Goal: Information Seeking & Learning: Learn about a topic

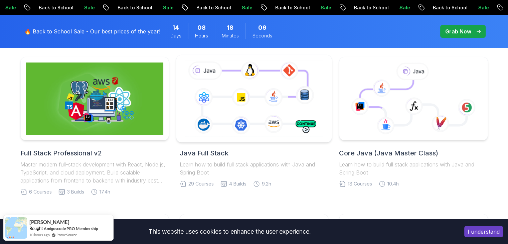
scroll to position [174, 0]
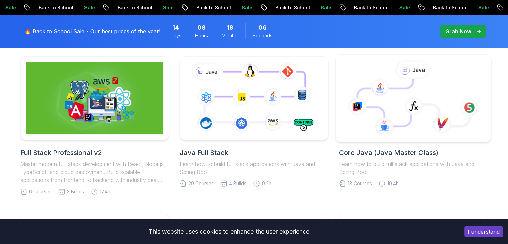
click at [402, 105] on icon at bounding box center [387, 102] width 58 height 47
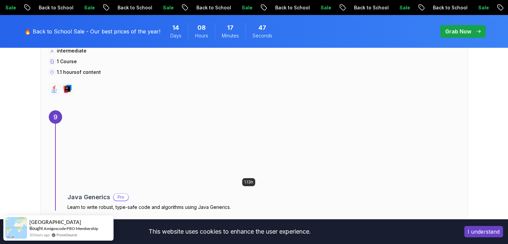
scroll to position [2315, 0]
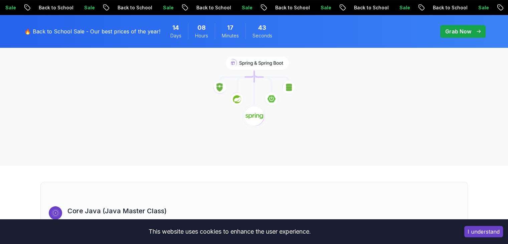
scroll to position [319, 0]
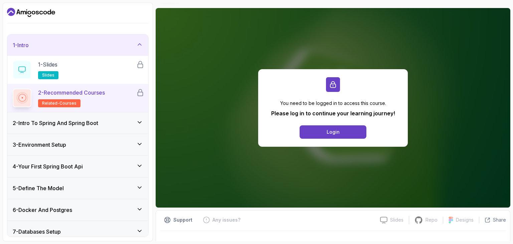
scroll to position [59, 0]
